Goal: Information Seeking & Learning: Learn about a topic

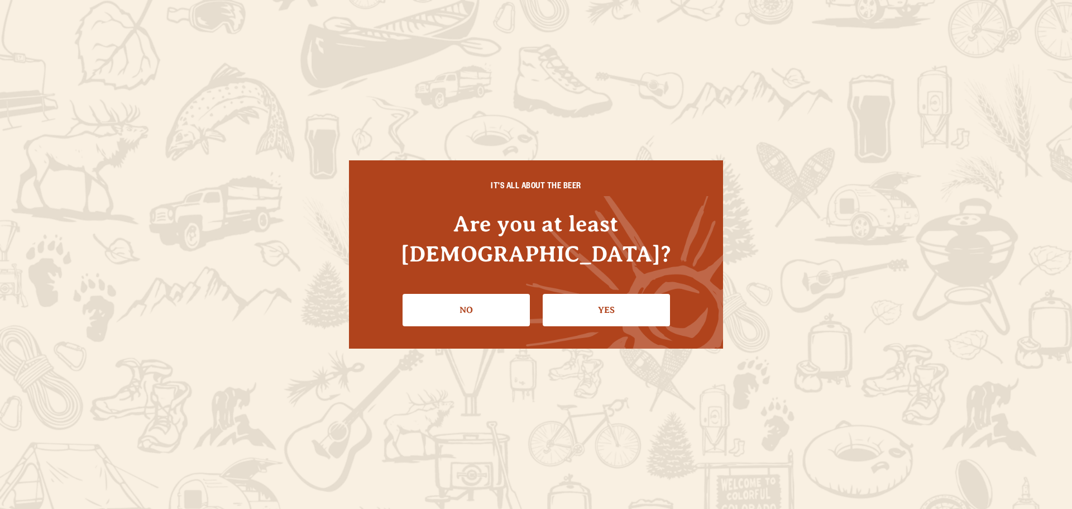
click at [633, 34] on div "IT'S ALL ABOUT THE BEER Are you at least [DEMOGRAPHIC_DATA]? No Yes" at bounding box center [536, 254] width 1072 height 509
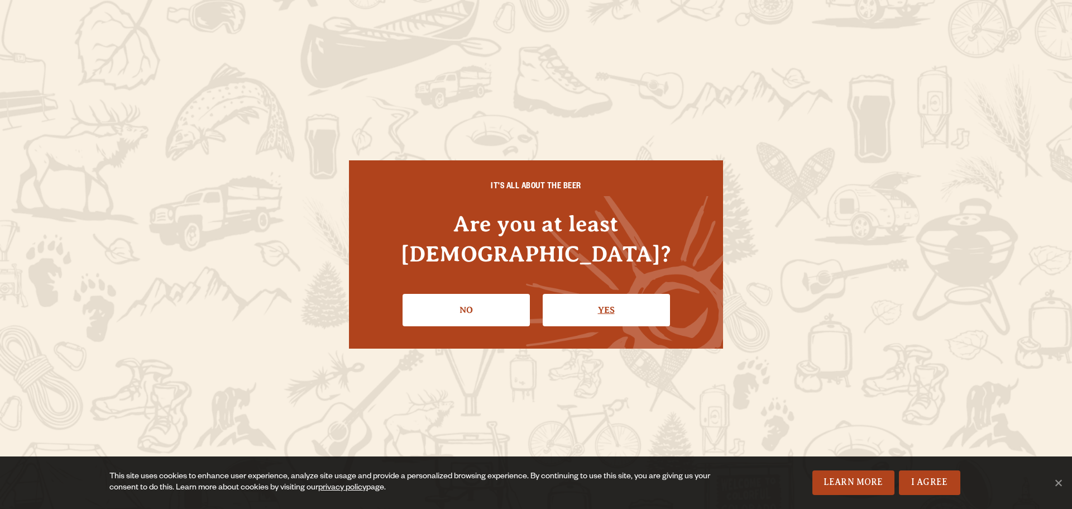
click at [581, 300] on link "Yes" at bounding box center [606, 310] width 127 height 32
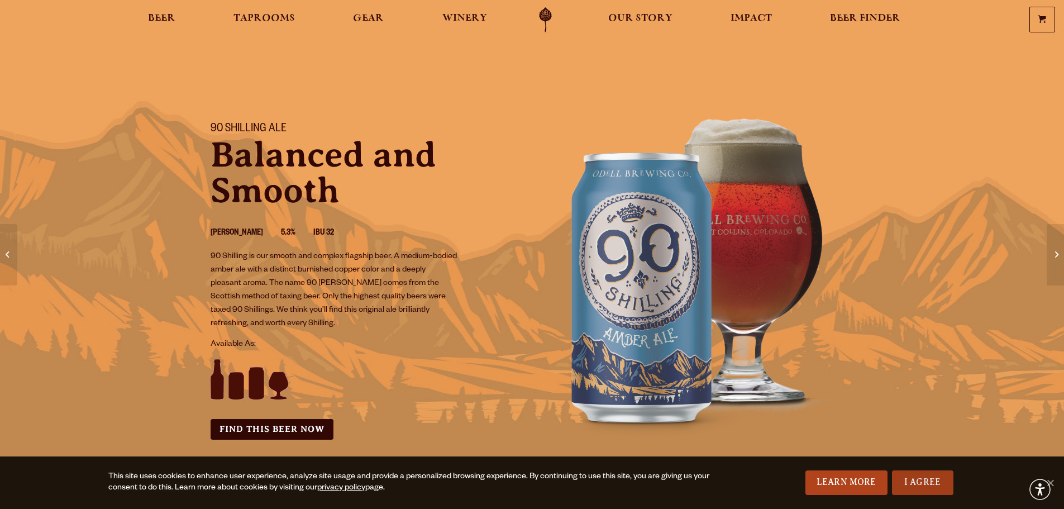
click at [919, 482] on link "I Agree" at bounding box center [922, 482] width 61 height 25
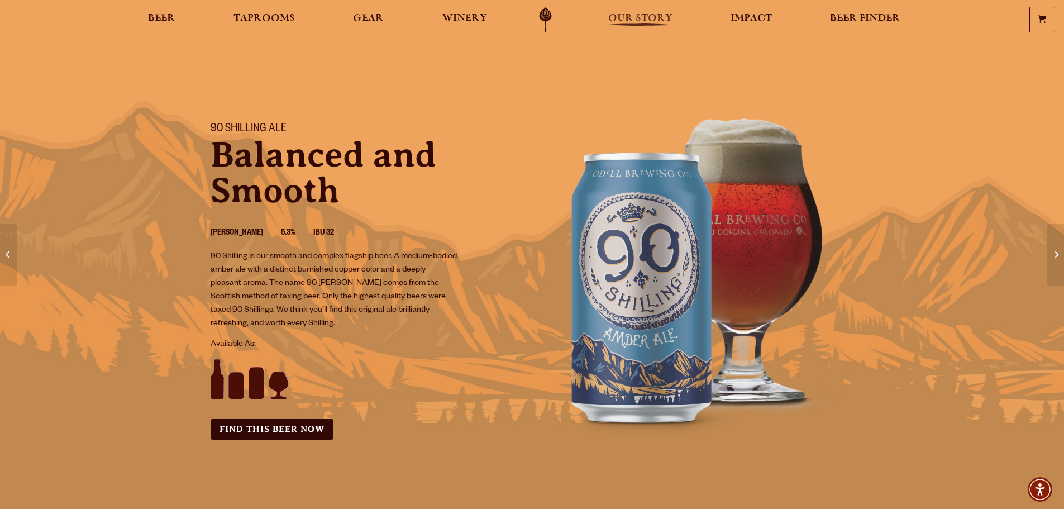
click at [645, 23] on span "Our Story" at bounding box center [640, 18] width 64 height 9
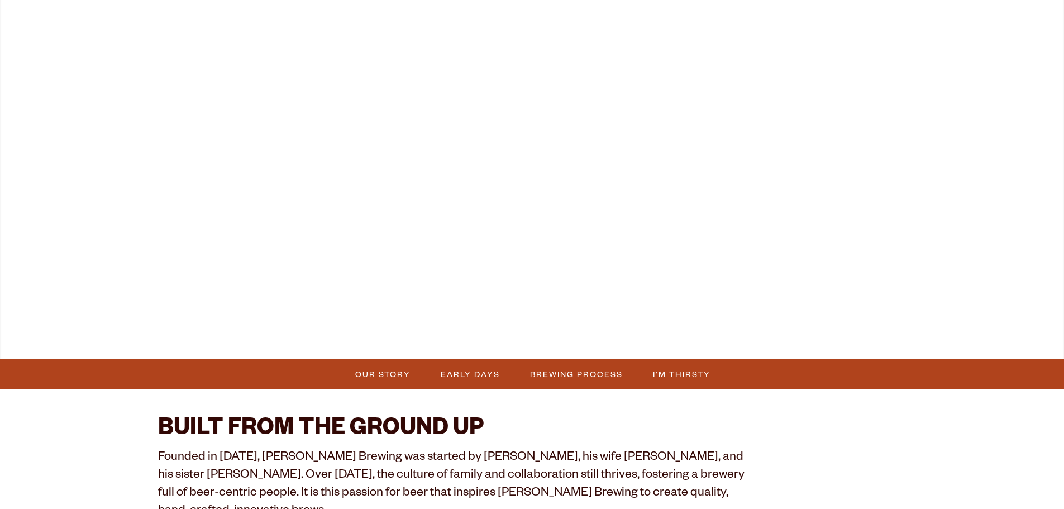
scroll to position [223, 0]
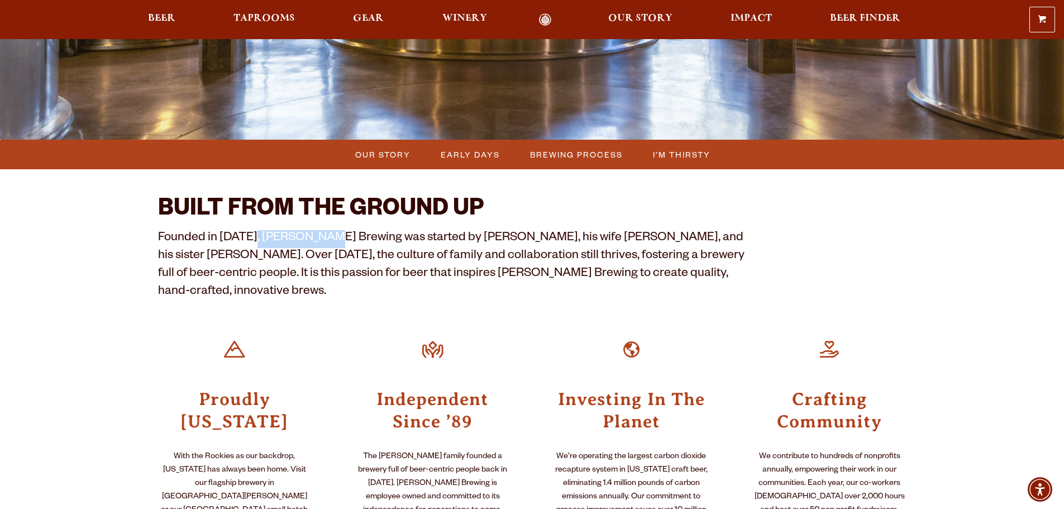
drag, startPoint x: 251, startPoint y: 236, endPoint x: 321, endPoint y: 237, distance: 69.3
click at [321, 237] on p "Founded in 1989, Odell Brewing was started by Doug Odell, his wife Wynne, and h…" at bounding box center [453, 265] width 590 height 71
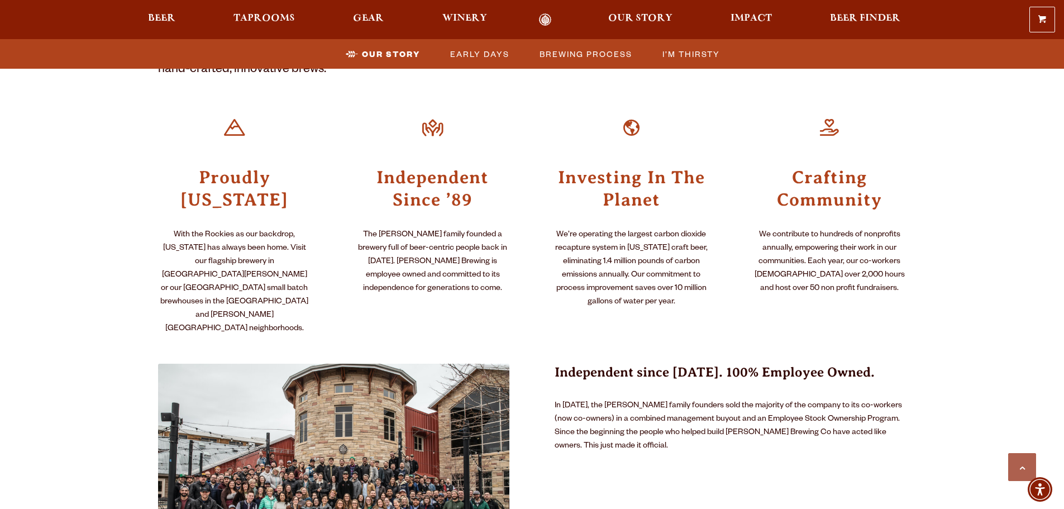
scroll to position [503, 0]
